Goal: Information Seeking & Learning: Learn about a topic

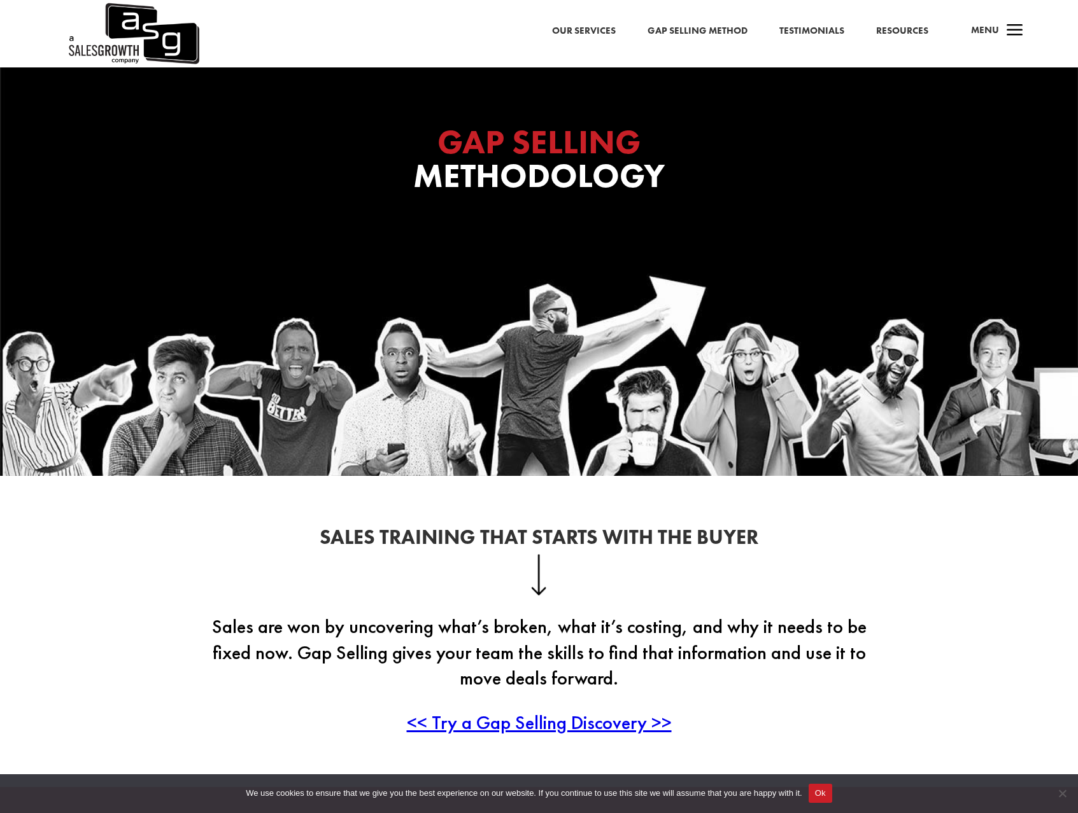
click at [587, 31] on link "Our Services" at bounding box center [584, 31] width 64 height 17
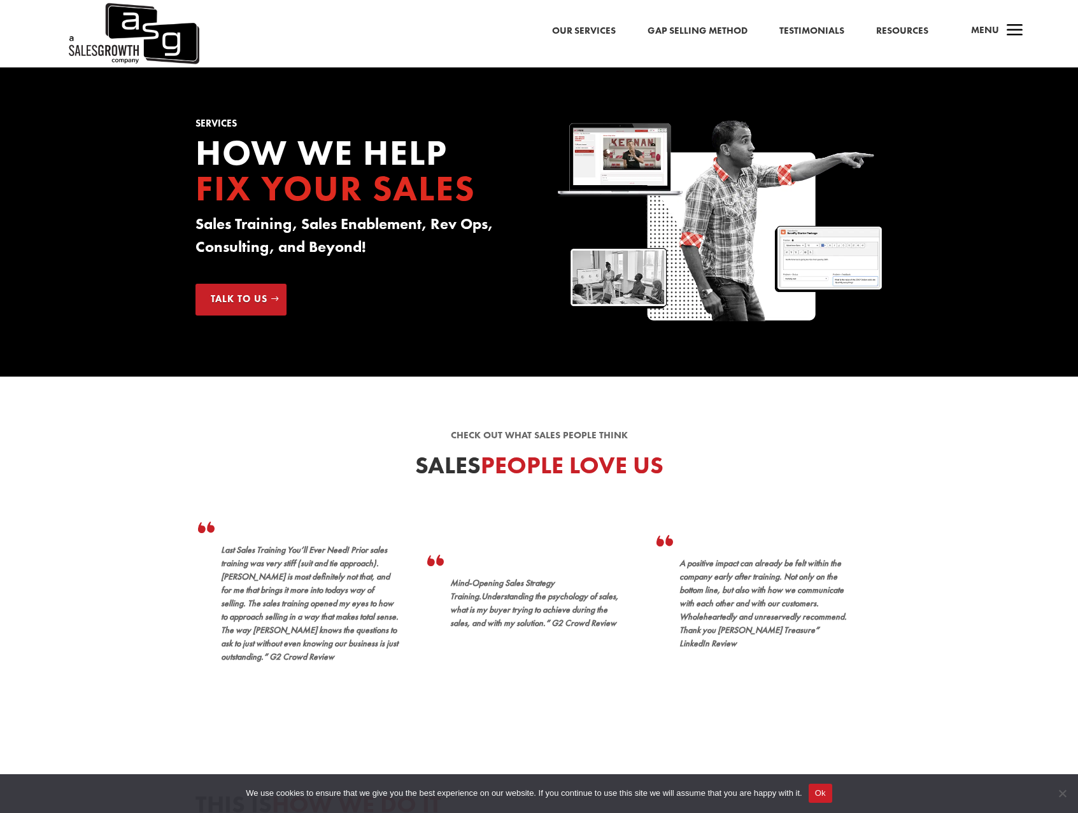
click at [912, 27] on link "Resources" at bounding box center [902, 31] width 52 height 17
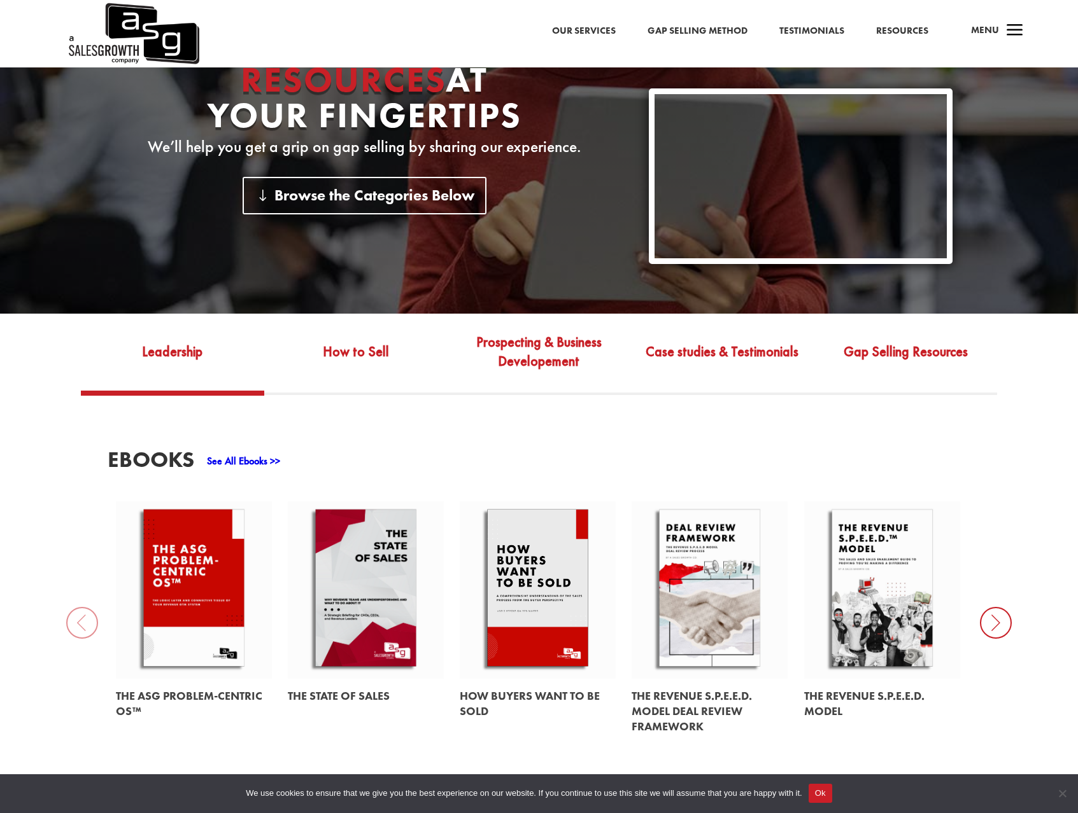
scroll to position [481, 0]
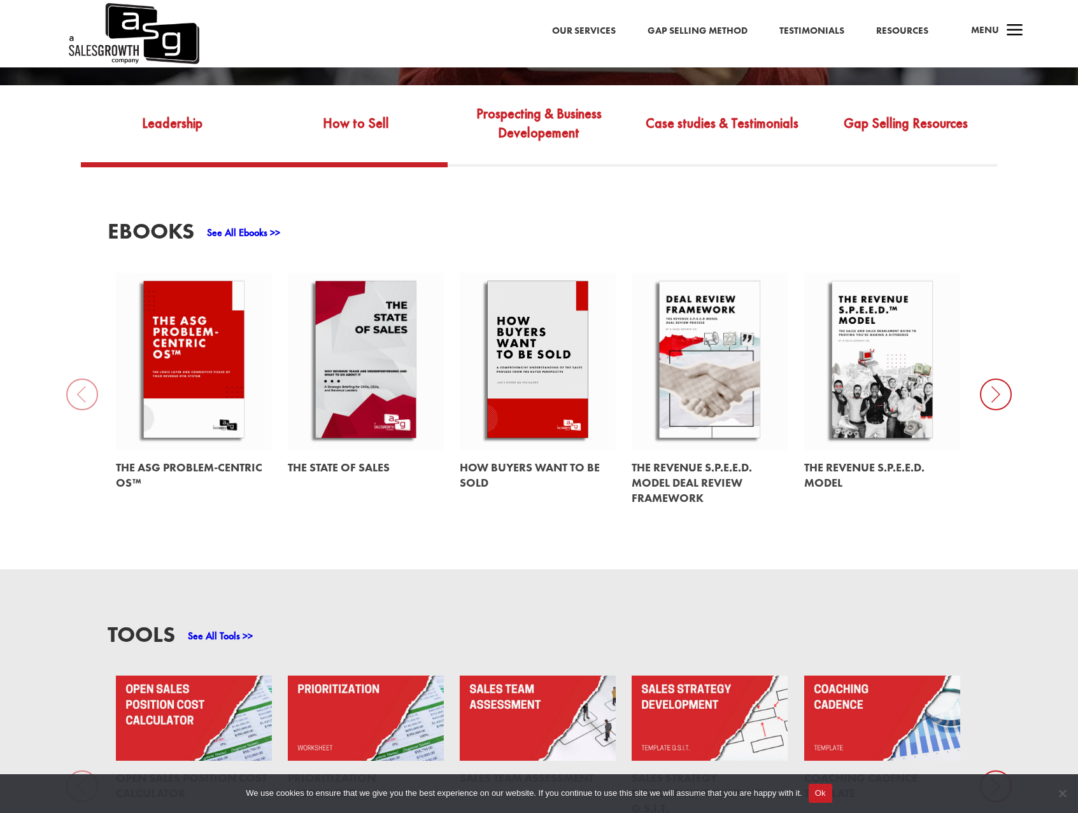
click at [356, 120] on link "How to Sell" at bounding box center [355, 132] width 183 height 60
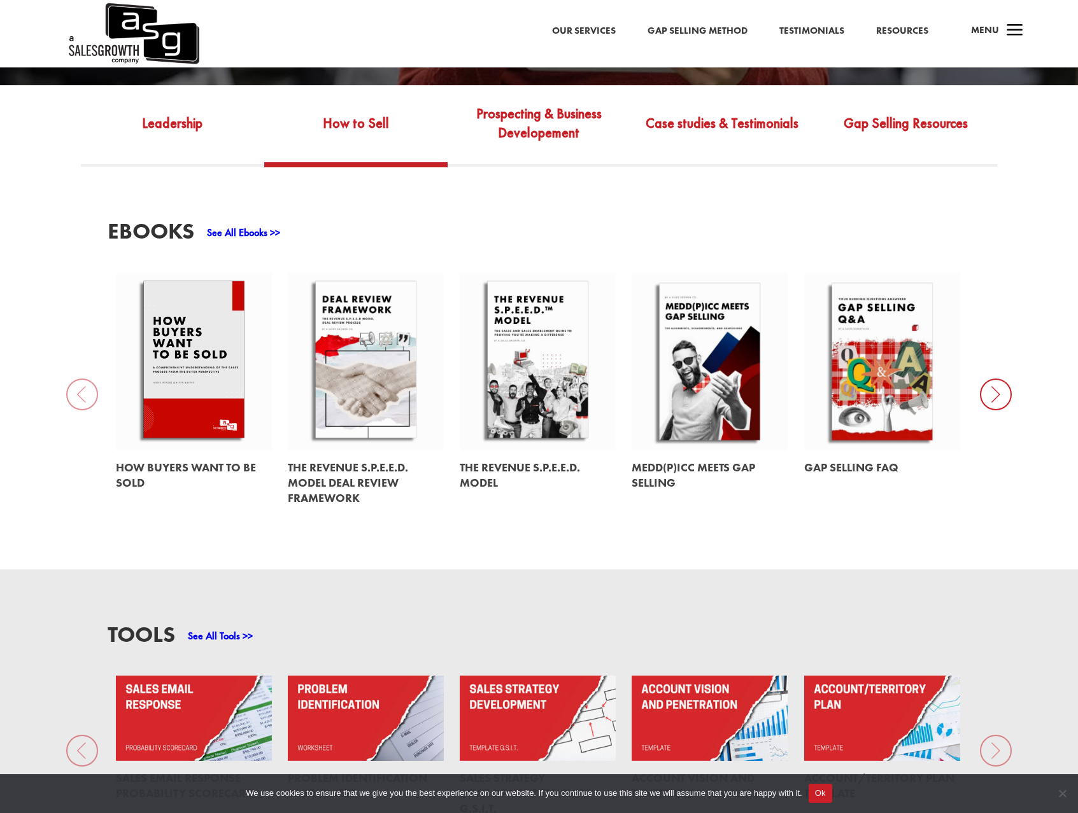
click at [212, 360] on link at bounding box center [194, 362] width 156 height 178
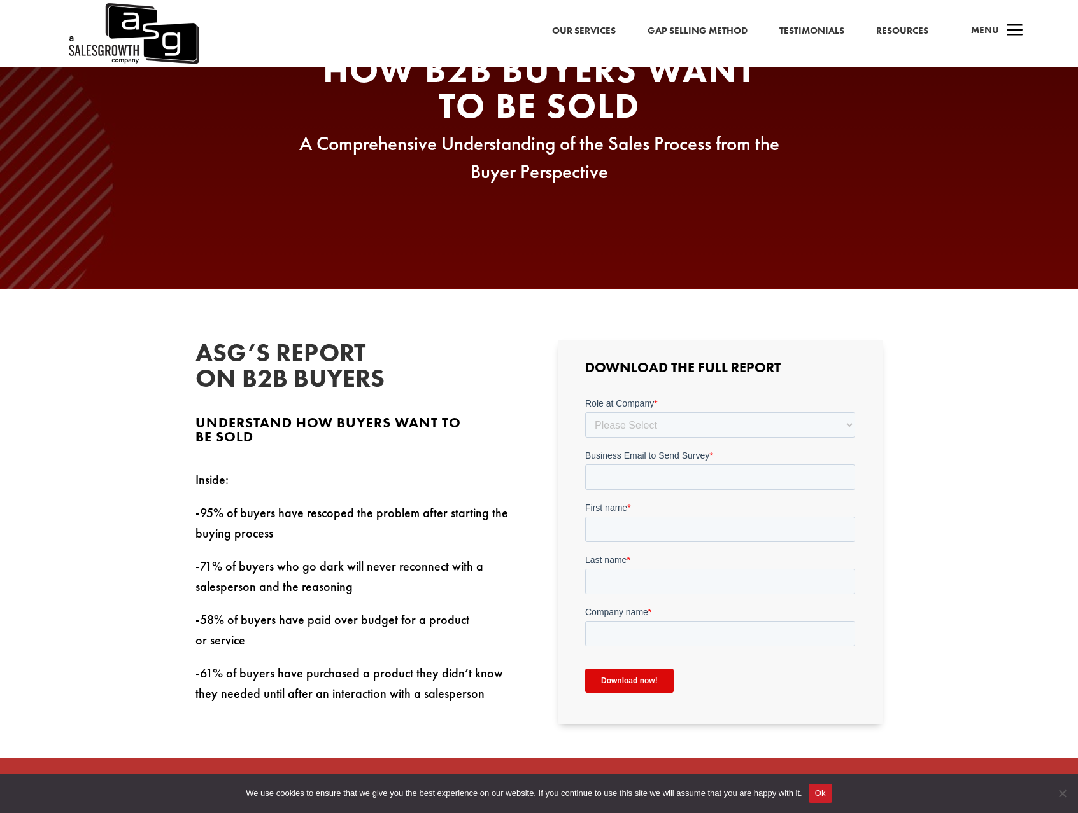
scroll to position [198, 0]
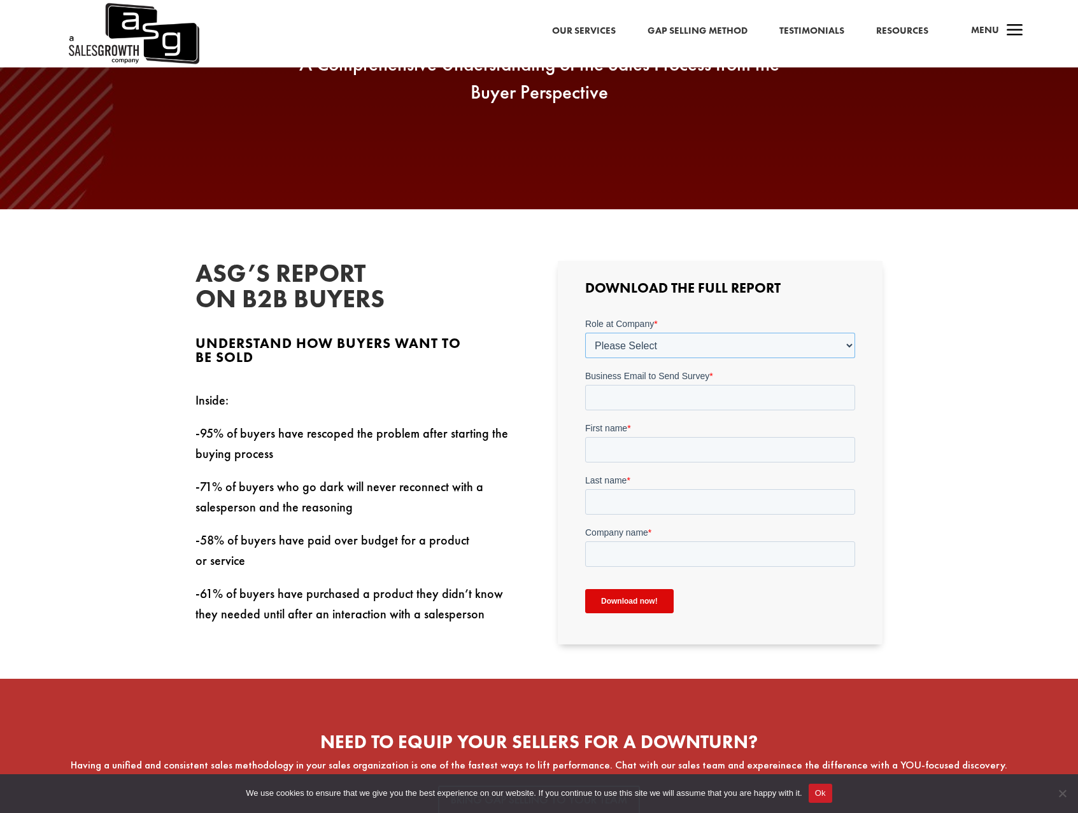
click at [638, 346] on select "Please Select C-Level (CRO, CSO, etc) Senior Leadership (VP of Sales, VP of Ena…" at bounding box center [720, 344] width 270 height 25
select select "C-Level (CRO, CSO, etc)"
click at [585, 332] on select "Please Select C-Level (CRO, CSO, etc) Senior Leadership (VP of Sales, VP of Ena…" at bounding box center [720, 344] width 270 height 25
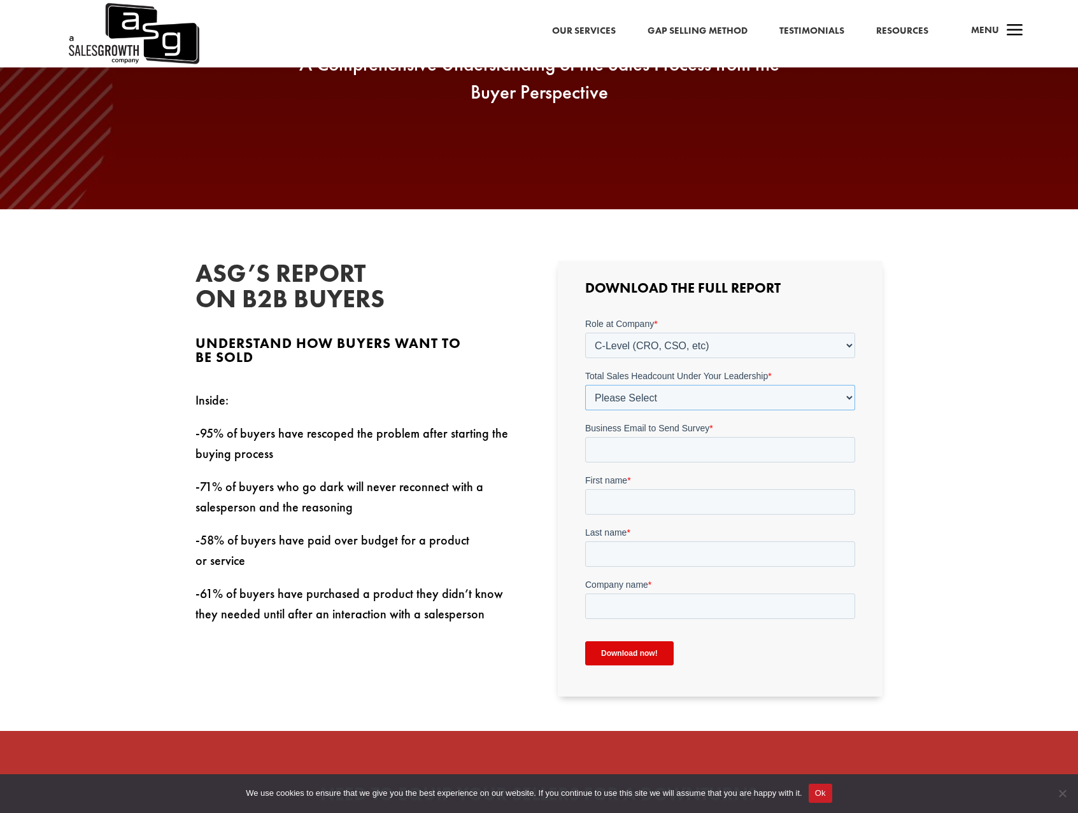
click at [627, 400] on select "Please Select Just Me 1-9 10-19 20-49 50-99 100+" at bounding box center [720, 396] width 270 height 25
select select "1-9"
click at [585, 384] on select "Please Select Just Me 1-9 10-19 20-49 50-99 100+" at bounding box center [720, 396] width 270 height 25
click at [623, 454] on input "Business Email to Send Survey *" at bounding box center [720, 449] width 270 height 25
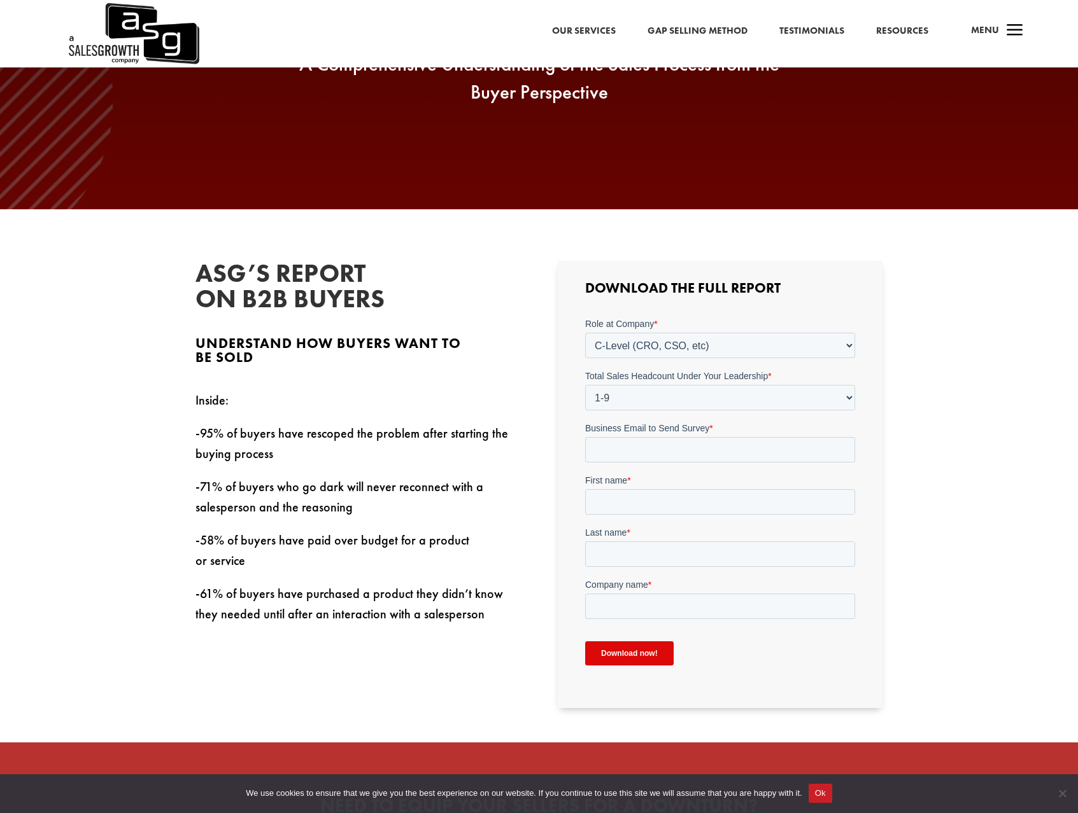
click at [551, 419] on div "ASG’s Report on B2B Buyers Understand how buyers want to be sold Inside: -95% o…" at bounding box center [538, 485] width 687 height 482
click at [603, 27] on link "Our Services" at bounding box center [584, 31] width 64 height 17
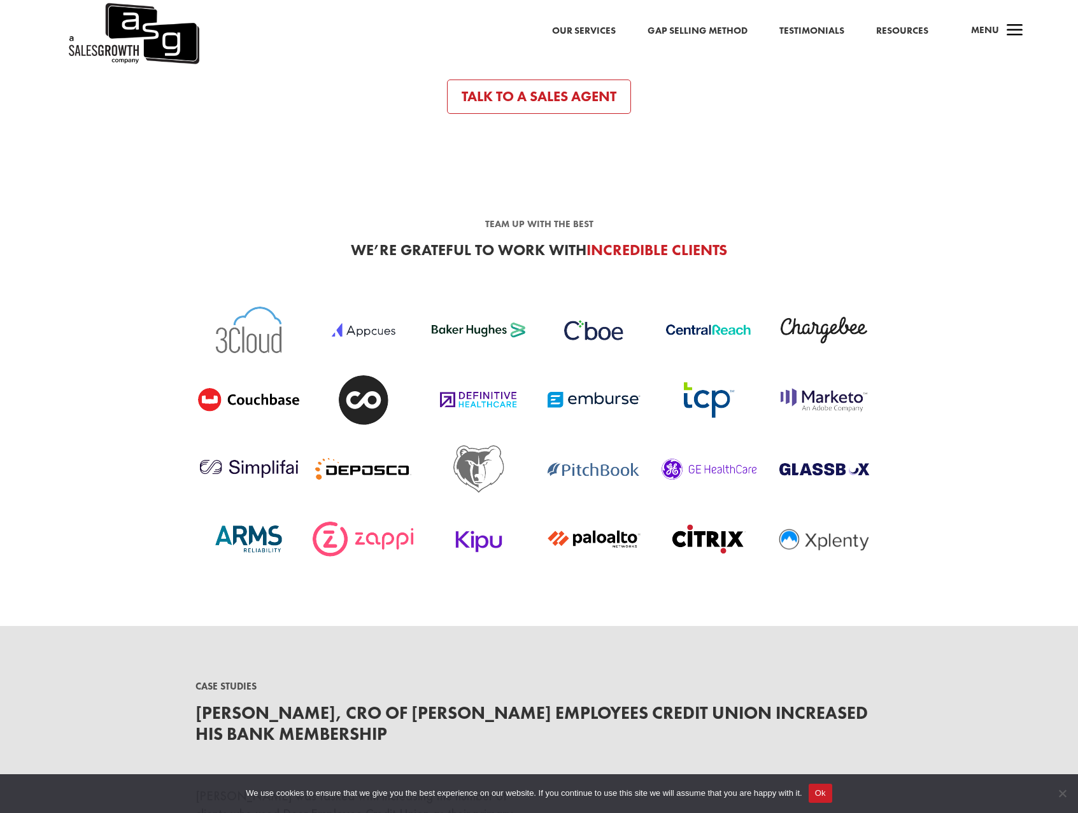
scroll to position [2912, 0]
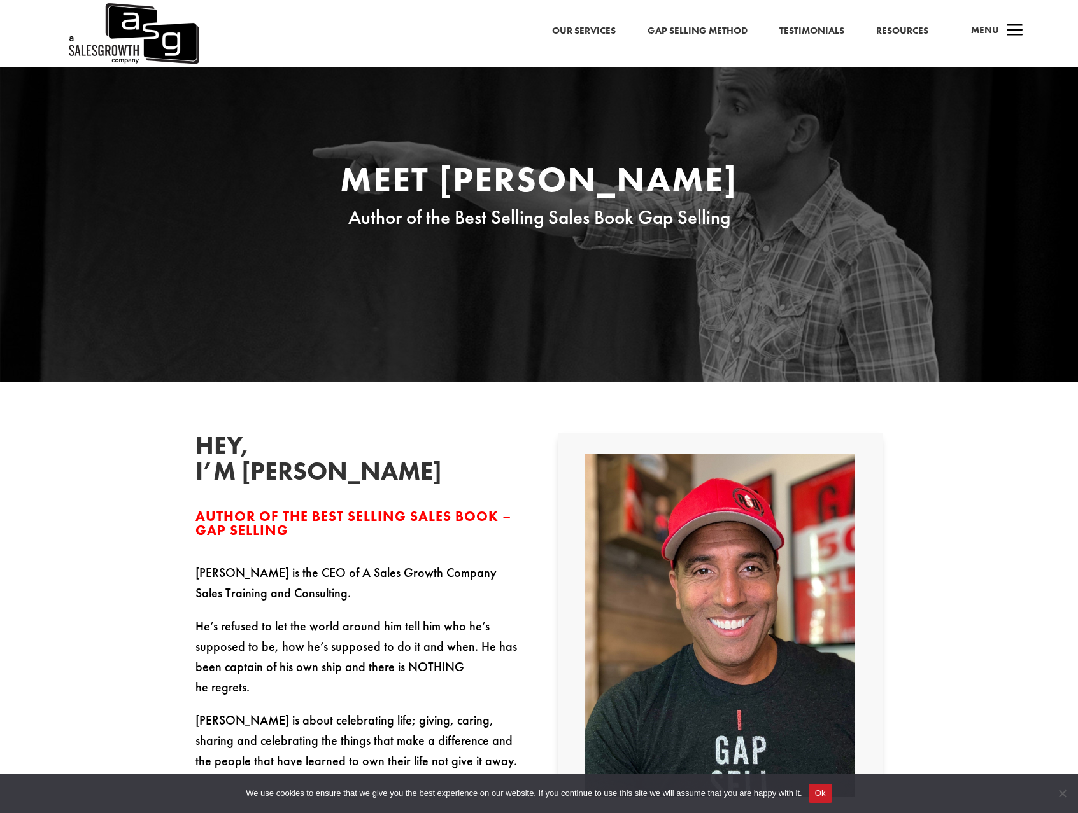
scroll to position [21, 0]
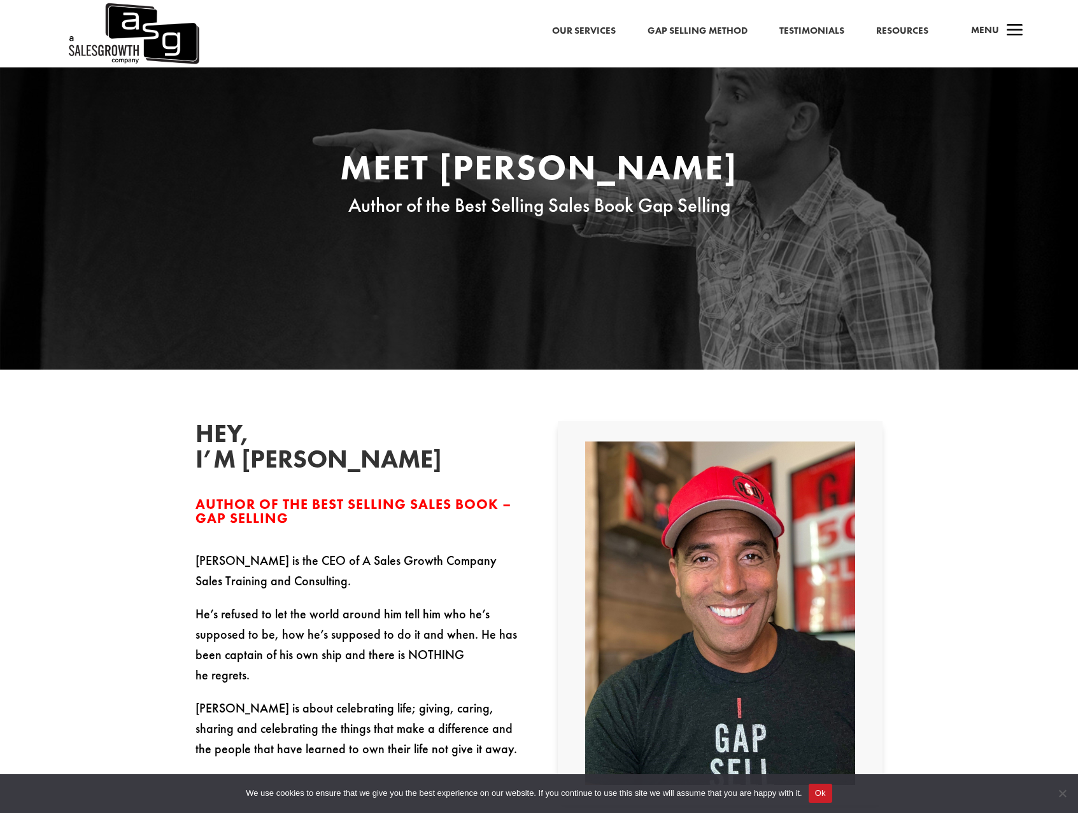
click at [210, 567] on p "[PERSON_NAME] is the CEO of A Sales Growth Company Sales Training and Consultin…" at bounding box center [357, 577] width 325 height 53
copy p "[PERSON_NAME]"
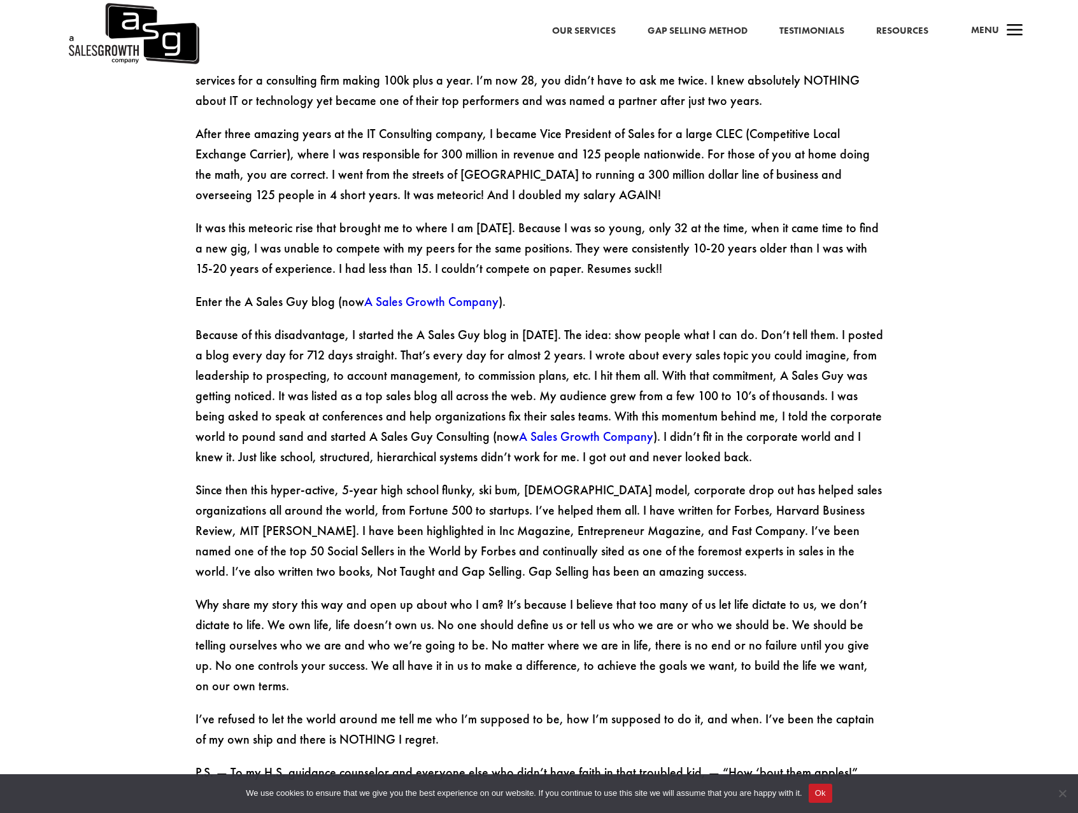
scroll to position [1750, 0]
